Goal: Transaction & Acquisition: Purchase product/service

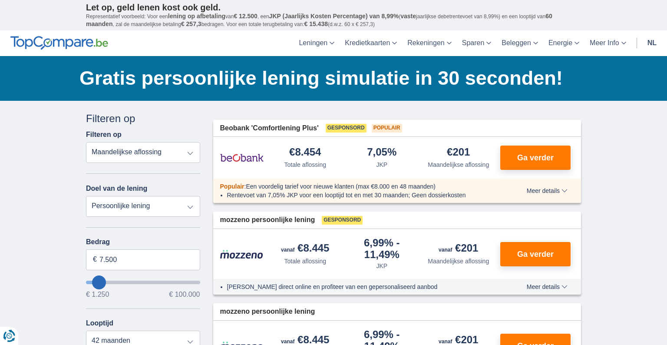
click at [191, 208] on select "Persoonlijke lening Auto Moto / fiets Mobilhome / caravan Renovatie Energie Sch…" at bounding box center [143, 206] width 114 height 21
select select "vehicleLoan"
click at [86, 196] on select "Persoonlijke lening Auto Moto / fiets Mobilhome / caravan Renovatie Energie Sch…" at bounding box center [143, 206] width 114 height 21
select select "3-4"
type input "15.000"
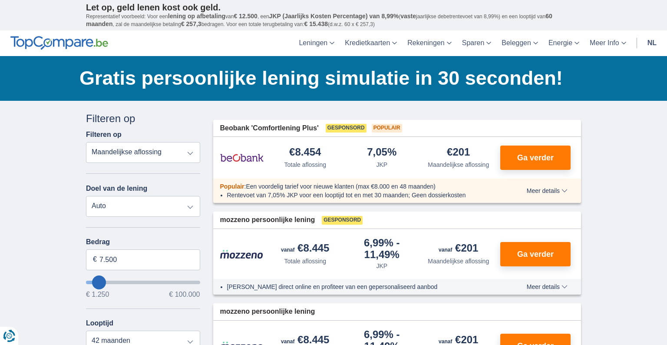
type input "15250"
select select "60"
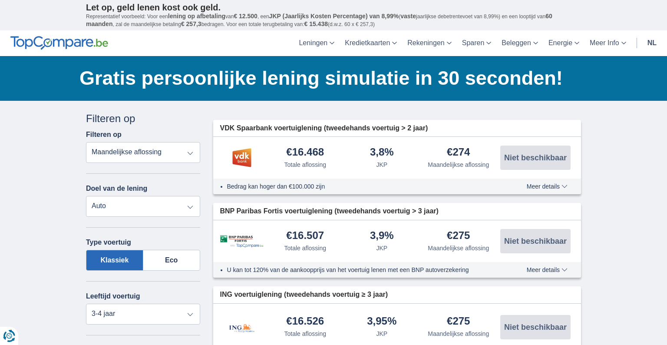
click at [189, 153] on select "Totale aflossing JKP Maandelijkse aflossing" at bounding box center [143, 152] width 114 height 21
select select "trp+"
click at [86, 142] on select "Totale aflossing JKP Maandelijkse aflossing" at bounding box center [143, 152] width 114 height 21
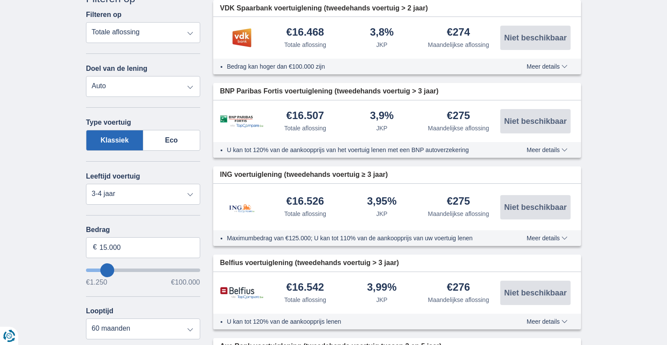
scroll to position [125, 0]
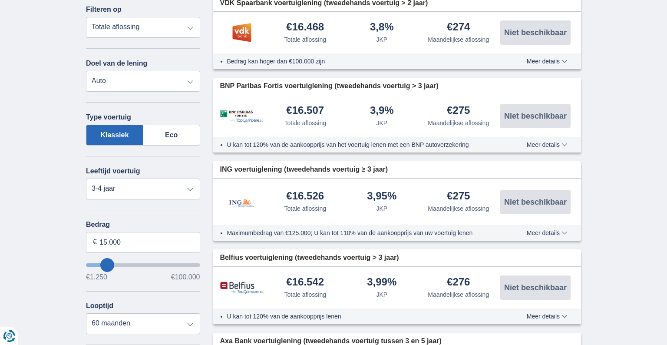
type input "15.250"
select select "84"
click at [106, 264] on input "wantToBorrow" at bounding box center [143, 264] width 114 height 3
click at [106, 146] on label "Klassiek" at bounding box center [114, 135] width 57 height 21
click at [0, 0] on input "Klassiek" at bounding box center [0, 0] width 0 height 0
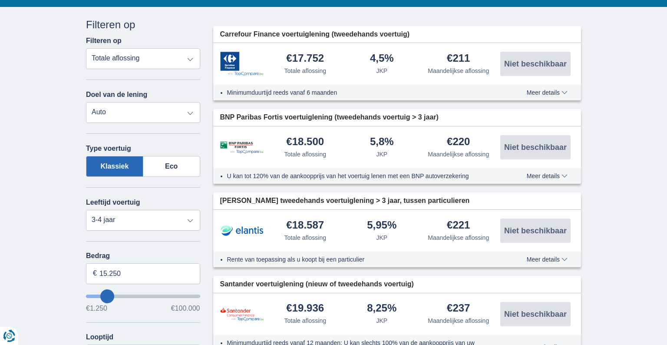
scroll to position [97, 0]
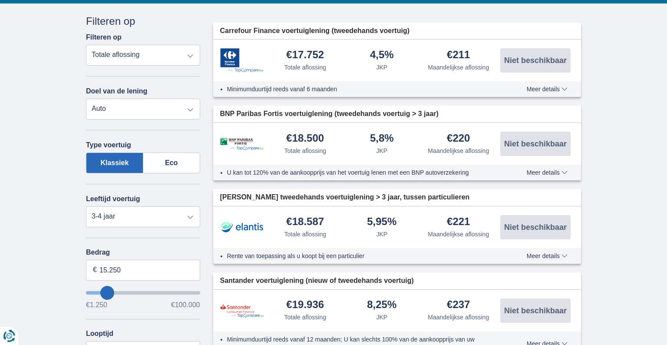
type input "1.250"
type input "1250"
select select "24"
type input "1250"
click at [93, 293] on input "wantToBorrow" at bounding box center [143, 292] width 114 height 3
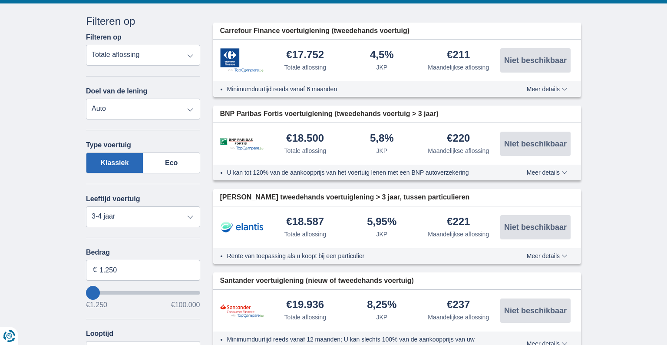
scroll to position [0, 0]
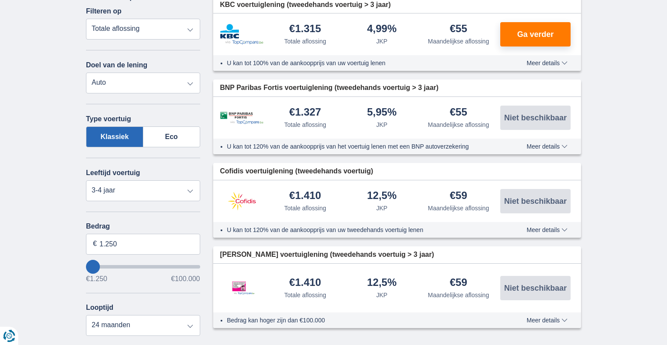
scroll to position [125, 0]
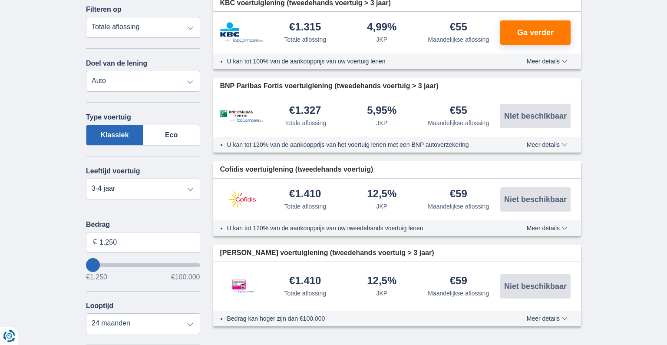
type input "9.250"
type input "9250"
select select "48"
type input "9250"
click at [101, 265] on input "wantToBorrow" at bounding box center [143, 264] width 114 height 3
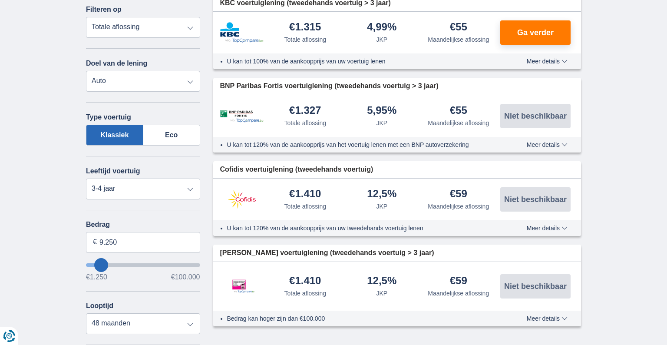
scroll to position [0, 0]
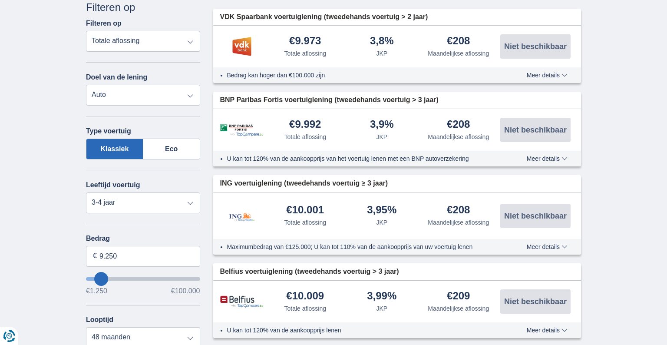
scroll to position [125, 0]
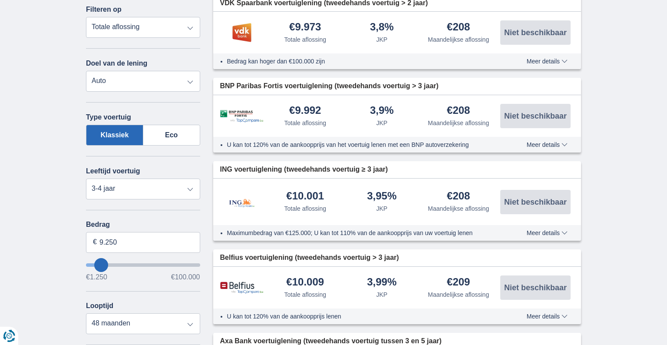
type input "8.250"
type input "8250"
type input "7.250"
type input "7250"
select select "42"
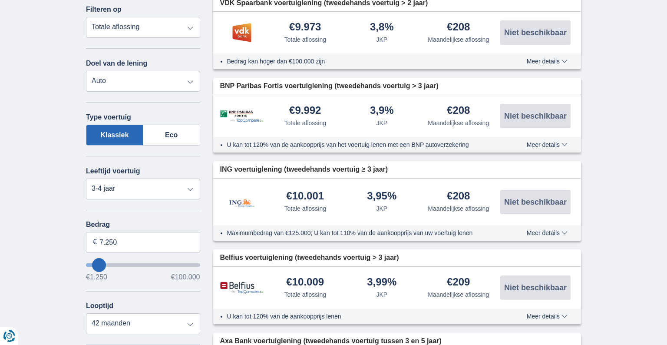
type input "7250"
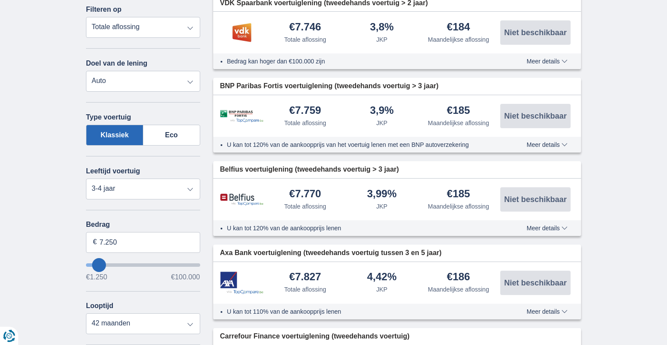
type input "6.250"
type input "6250"
type input "5.250"
type input "5250"
select select "36"
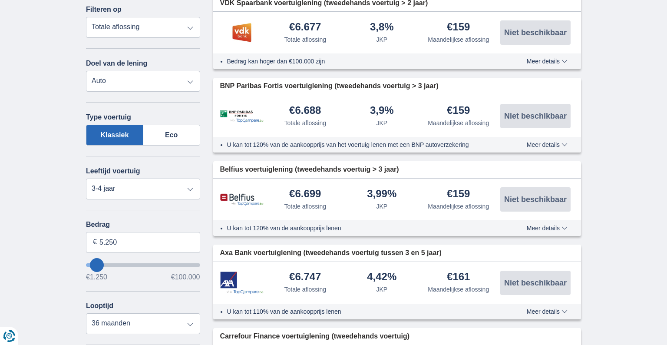
type input "4250"
type input "4.250"
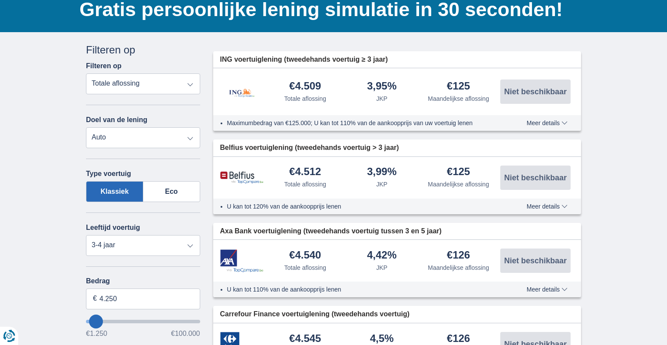
scroll to position [83, 0]
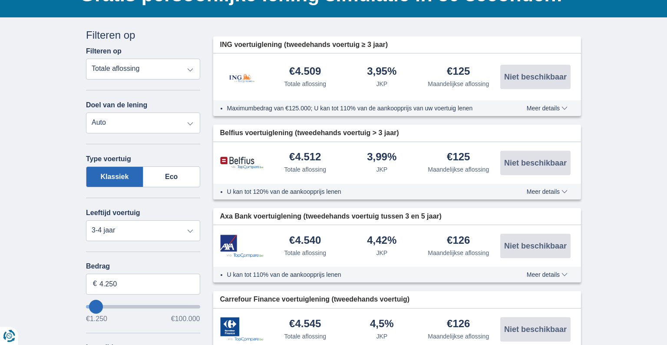
click at [565, 190] on span "Meer details" at bounding box center [547, 192] width 41 height 6
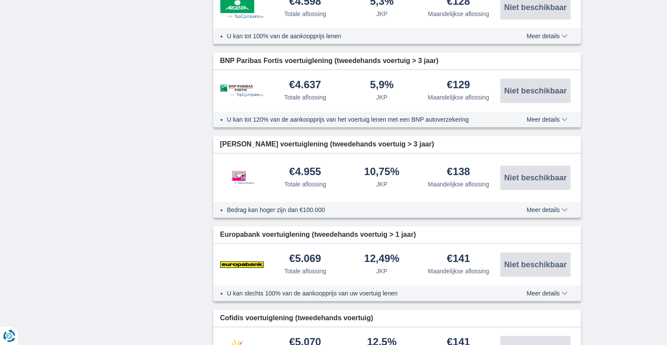
scroll to position [959, 0]
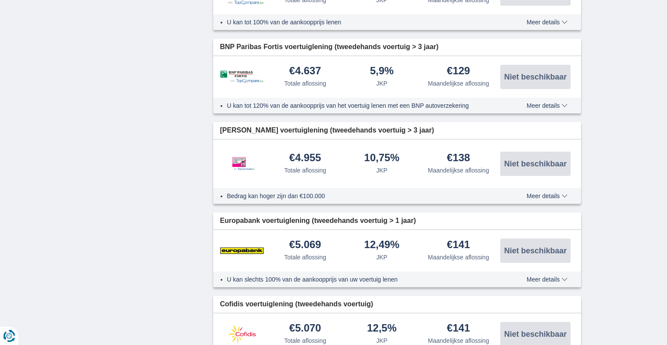
click at [562, 196] on span "Meer details" at bounding box center [547, 196] width 41 height 6
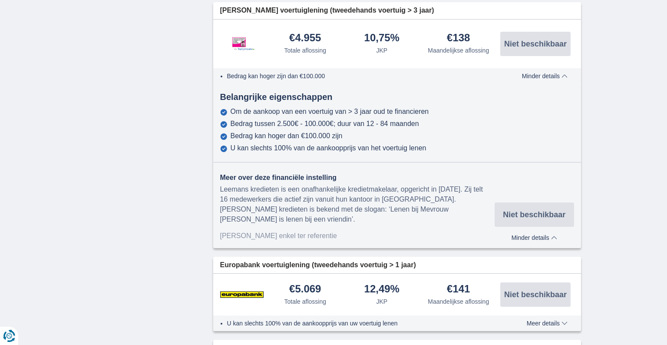
scroll to position [1112, 0]
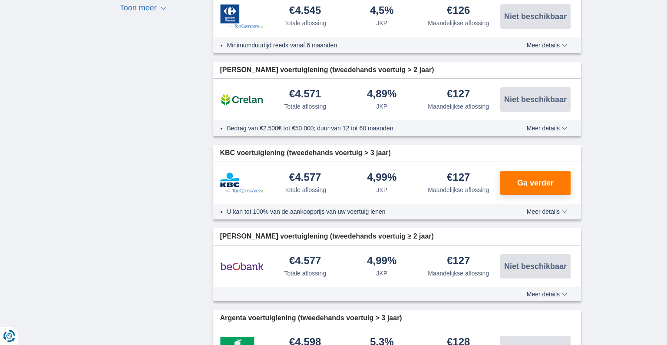
scroll to position [612, 0]
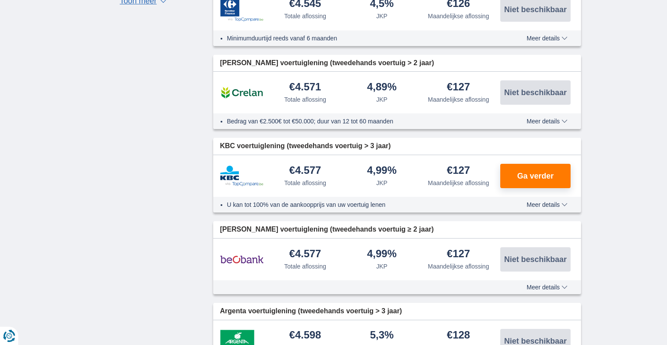
click at [634, 163] on div "× widget.non-eligible-application.title widget.non-eligible-application.text no…" at bounding box center [333, 196] width 667 height 1414
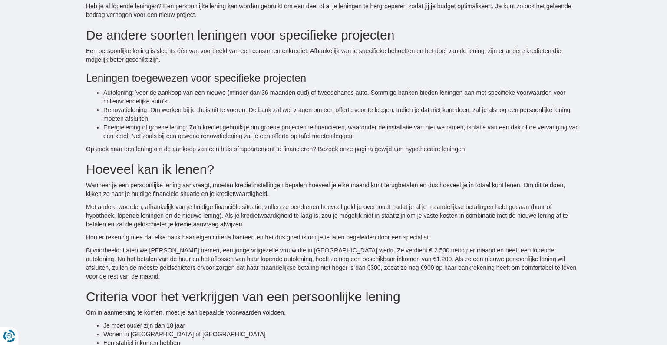
scroll to position [0, 0]
